Goal: Transaction & Acquisition: Download file/media

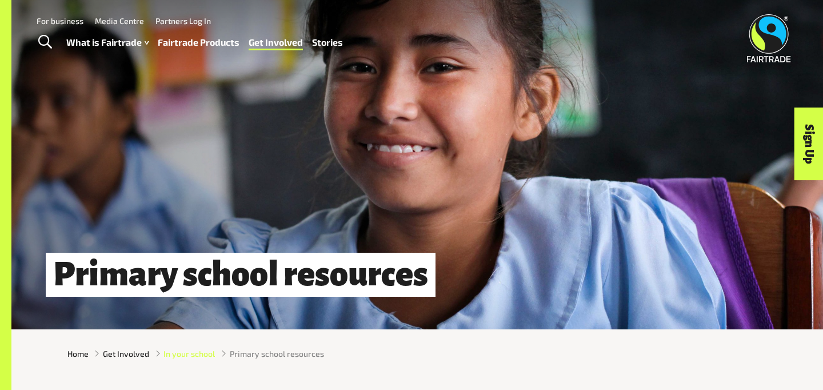
click at [181, 354] on span "In your school" at bounding box center [189, 354] width 51 height 12
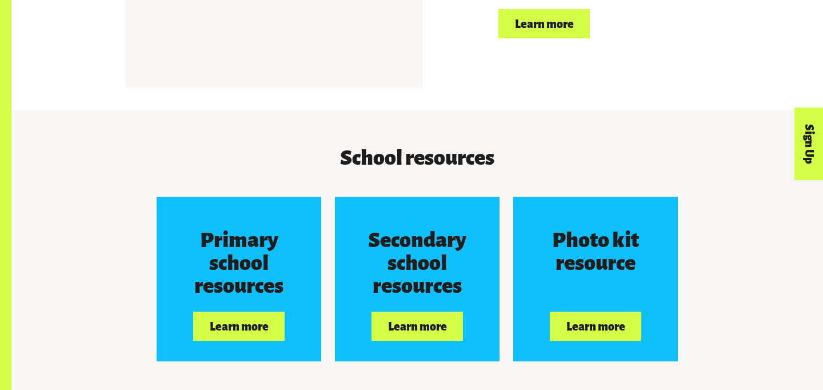
scroll to position [968, 0]
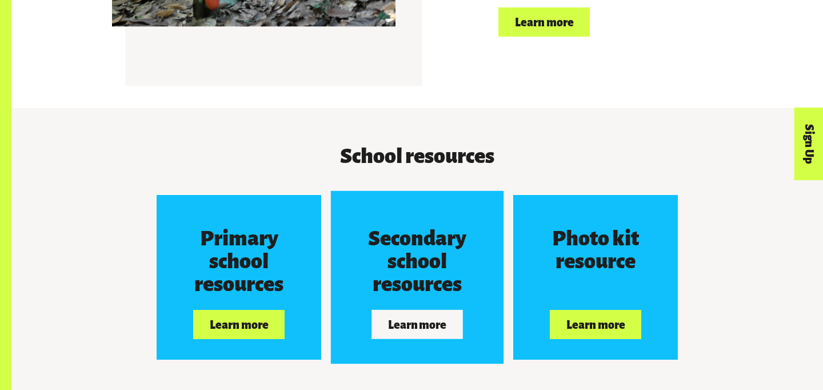
click at [402, 322] on button "Learn more" at bounding box center [417, 324] width 91 height 29
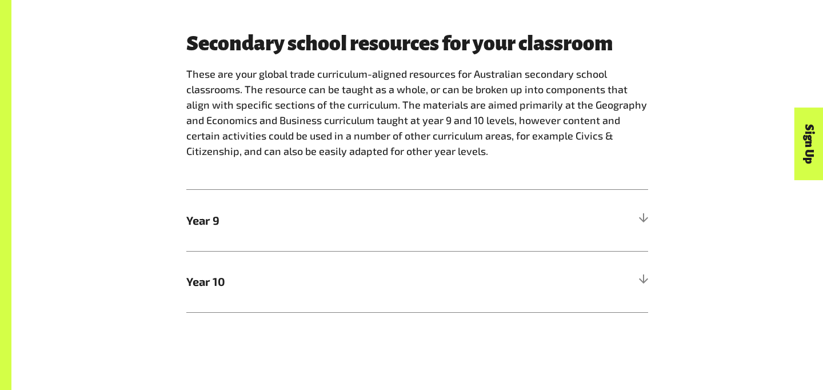
scroll to position [588, 0]
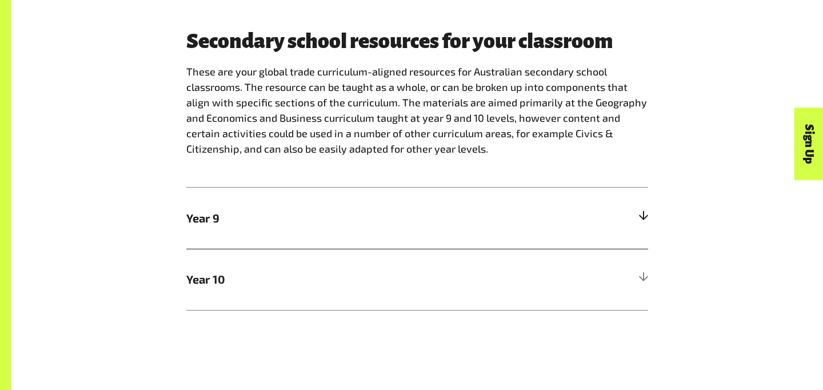
click at [403, 215] on span "Year 9" at bounding box center [359, 217] width 346 height 17
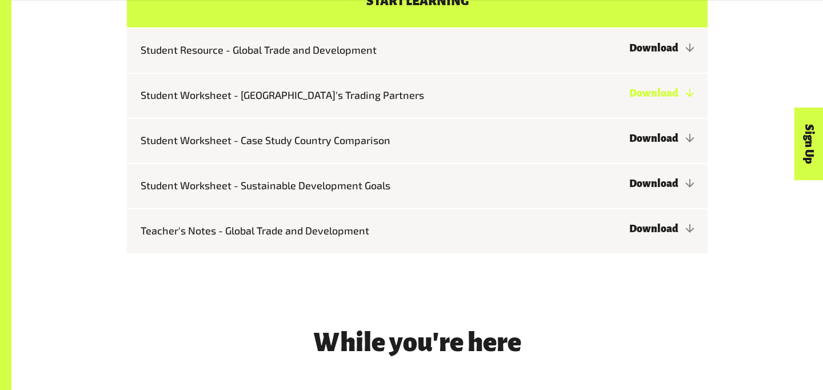
scroll to position [1171, 0]
click at [629, 139] on link "Download" at bounding box center [661, 137] width 65 height 11
click at [652, 226] on link "Download" at bounding box center [661, 227] width 65 height 11
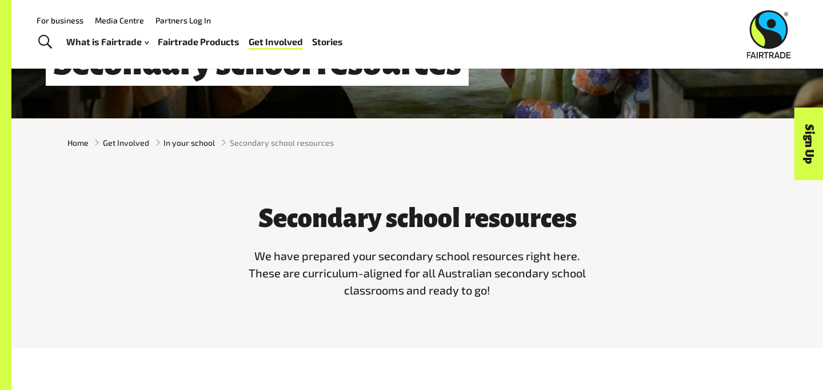
scroll to position [192, 0]
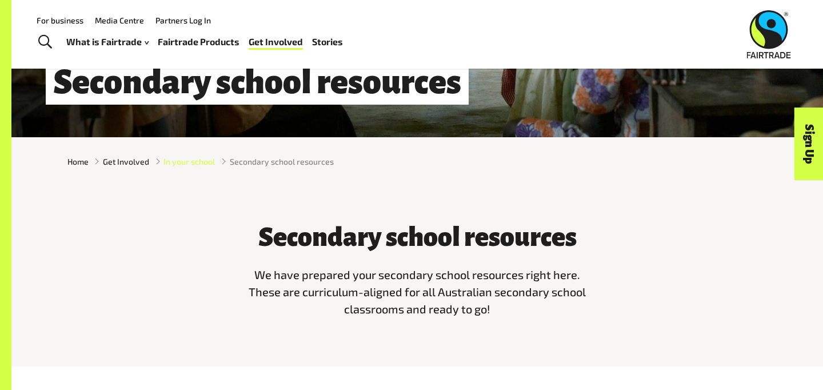
click at [173, 164] on span "In your school" at bounding box center [189, 161] width 51 height 12
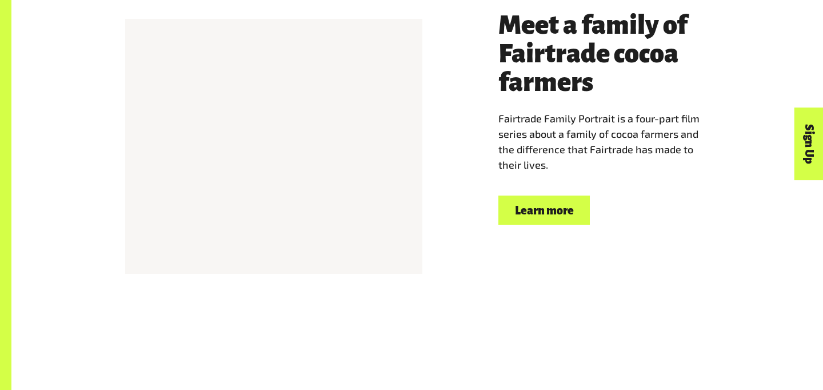
scroll to position [782, 0]
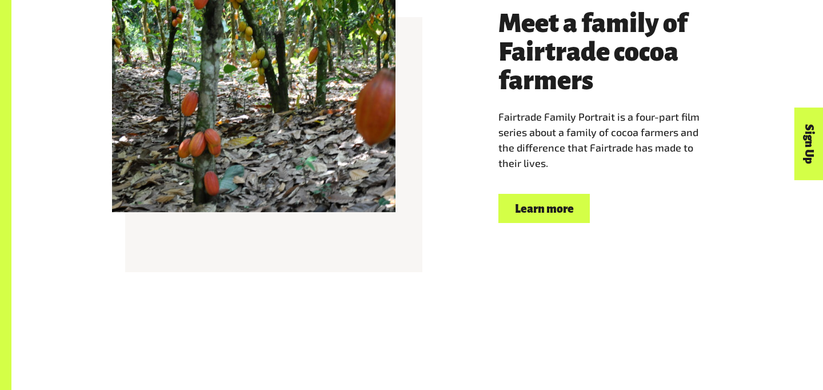
click at [523, 205] on link "Learn more" at bounding box center [544, 208] width 91 height 29
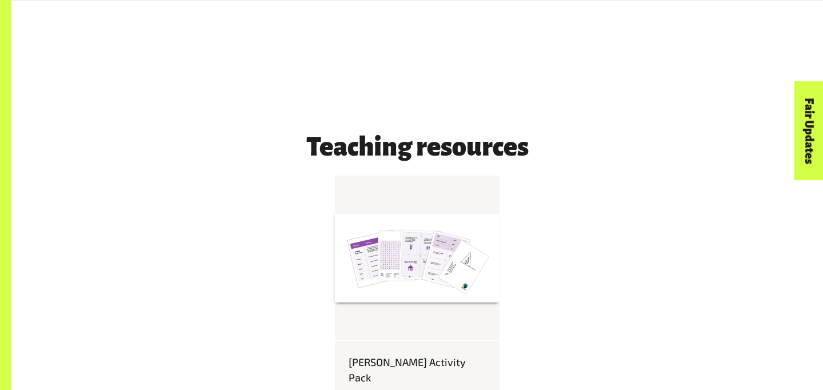
scroll to position [905, 0]
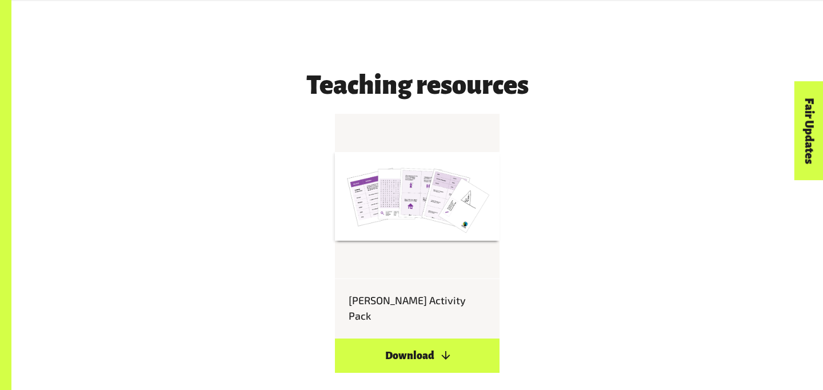
click at [402, 338] on link "Download" at bounding box center [417, 355] width 165 height 34
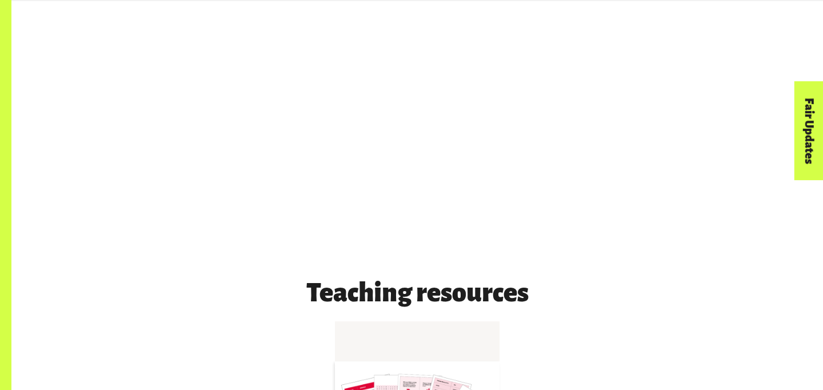
scroll to position [1503, 0]
